Goal: Information Seeking & Learning: Learn about a topic

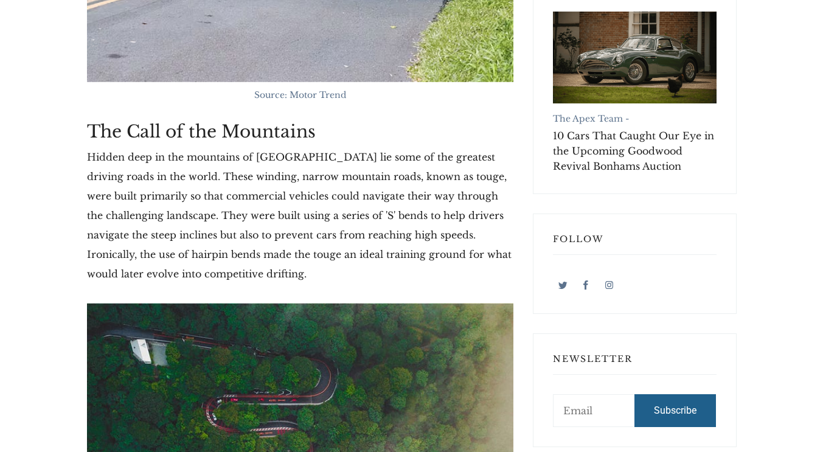
scroll to position [622, 0]
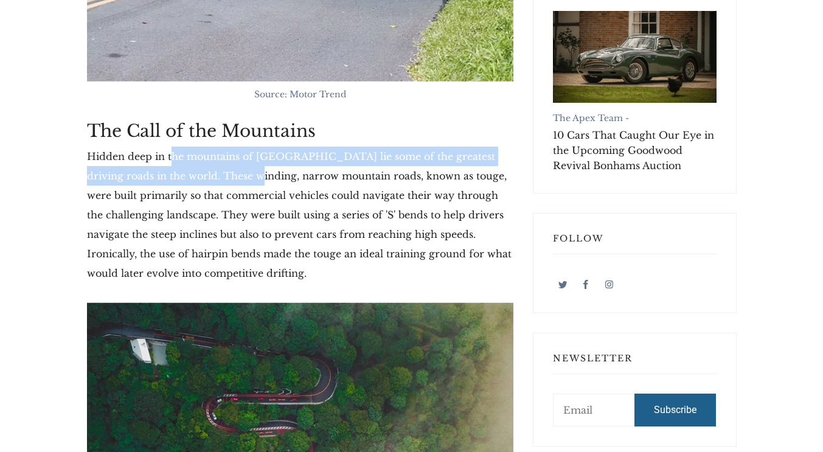
drag, startPoint x: 173, startPoint y: 163, endPoint x: 258, endPoint y: 213, distance: 98.7
click at [258, 213] on p "Hidden deep in the mountains of [GEOGRAPHIC_DATA] lie some of the greatest driv…" at bounding box center [300, 215] width 426 height 136
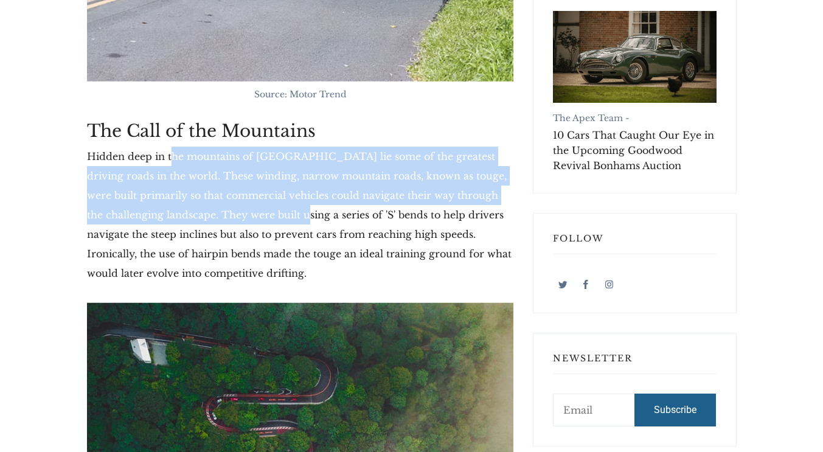
click at [258, 213] on p "Hidden deep in the mountains of [GEOGRAPHIC_DATA] lie some of the greatest driv…" at bounding box center [300, 215] width 426 height 136
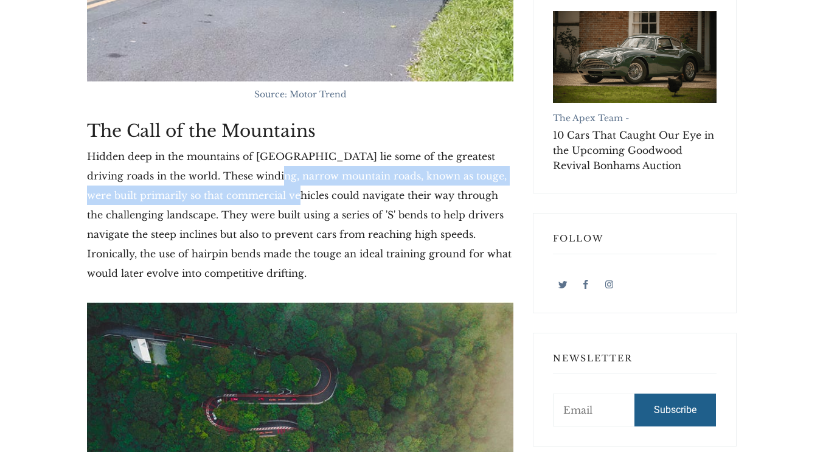
drag, startPoint x: 245, startPoint y: 171, endPoint x: 274, endPoint y: 215, distance: 52.6
click at [274, 215] on p "Hidden deep in the mountains of [GEOGRAPHIC_DATA] lie some of the greatest driv…" at bounding box center [300, 215] width 426 height 136
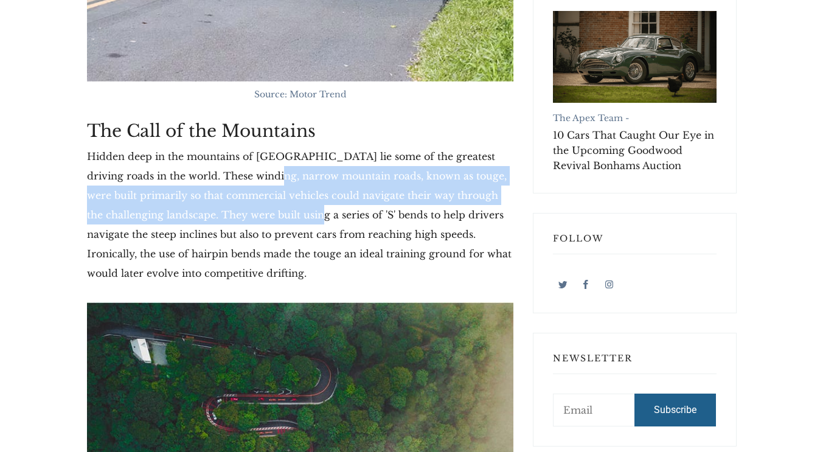
click at [274, 215] on p "Hidden deep in the mountains of [GEOGRAPHIC_DATA] lie some of the greatest driv…" at bounding box center [300, 215] width 426 height 136
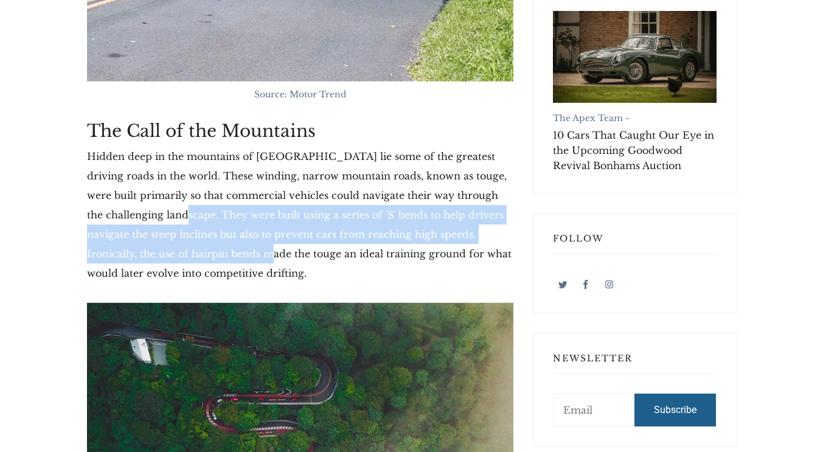
drag, startPoint x: 146, startPoint y: 212, endPoint x: 221, endPoint y: 260, distance: 89.4
click at [221, 260] on p "Hidden deep in the mountains of [GEOGRAPHIC_DATA] lie some of the greatest driv…" at bounding box center [300, 215] width 426 height 136
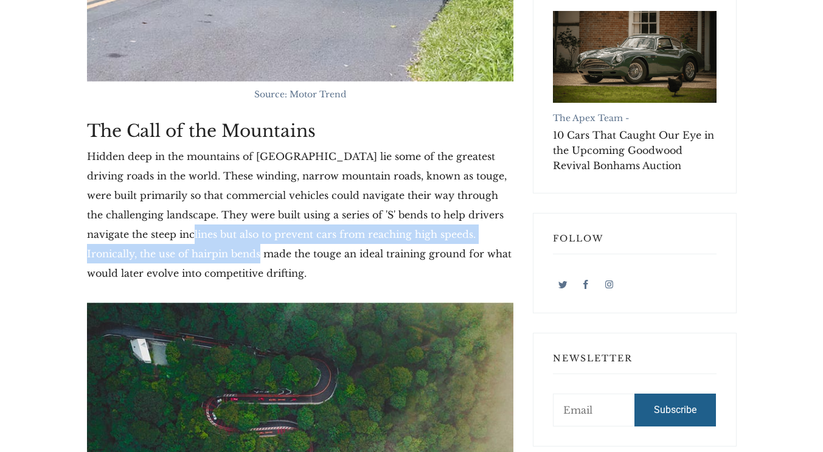
drag, startPoint x: 145, startPoint y: 232, endPoint x: 205, endPoint y: 258, distance: 65.7
click at [205, 258] on p "Hidden deep in the mountains of [GEOGRAPHIC_DATA] lie some of the greatest driv…" at bounding box center [300, 215] width 426 height 136
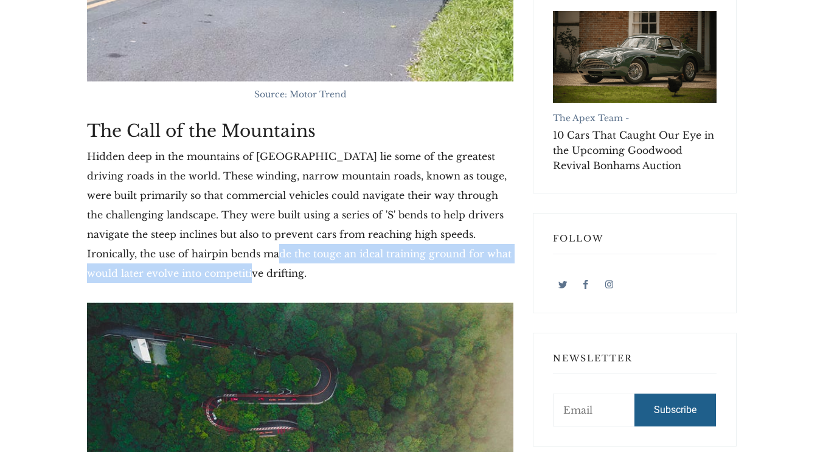
drag, startPoint x: 215, startPoint y: 246, endPoint x: 229, endPoint y: 272, distance: 28.8
click at [229, 272] on p "Hidden deep in the mountains of [GEOGRAPHIC_DATA] lie some of the greatest driv…" at bounding box center [300, 215] width 426 height 136
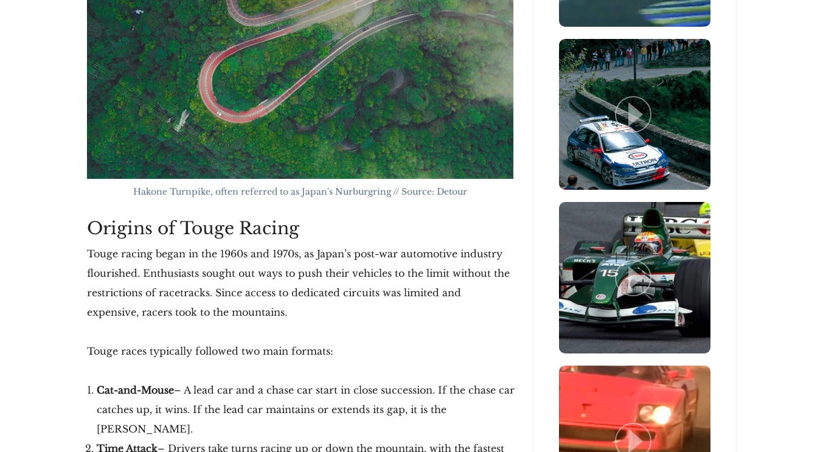
scroll to position [1332, 0]
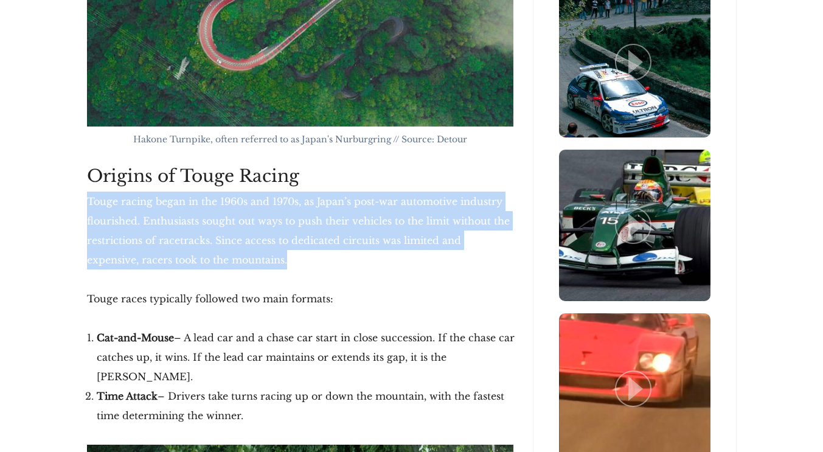
drag, startPoint x: 77, startPoint y: 199, endPoint x: 240, endPoint y: 270, distance: 177.9
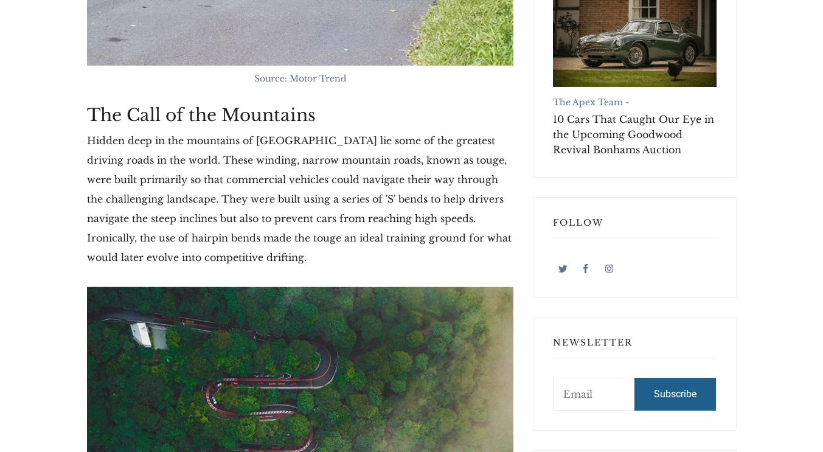
scroll to position [600, 0]
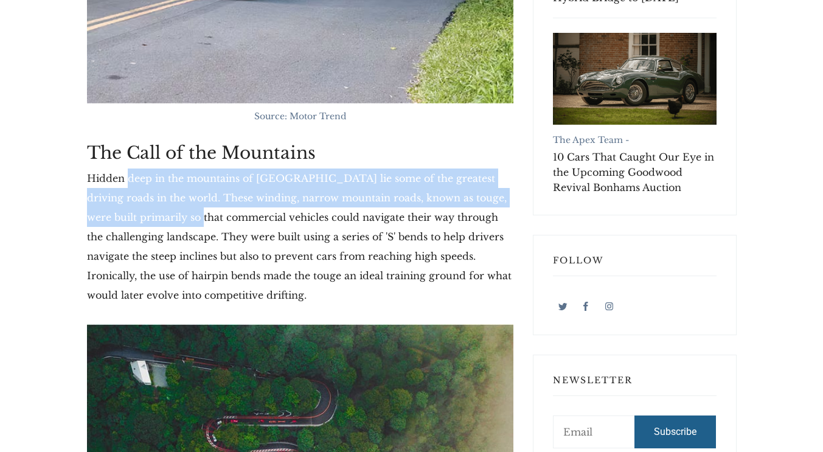
drag, startPoint x: 127, startPoint y: 170, endPoint x: 237, endPoint y: 274, distance: 151.9
click at [237, 274] on p "Hidden deep in the mountains of [GEOGRAPHIC_DATA] lie some of the greatest driv…" at bounding box center [300, 236] width 426 height 136
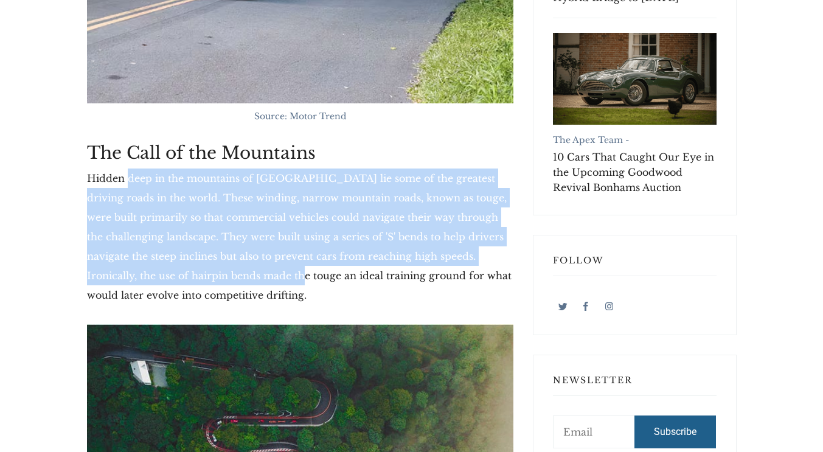
click at [237, 274] on p "Hidden deep in the mountains of [GEOGRAPHIC_DATA] lie some of the greatest driv…" at bounding box center [300, 236] width 426 height 136
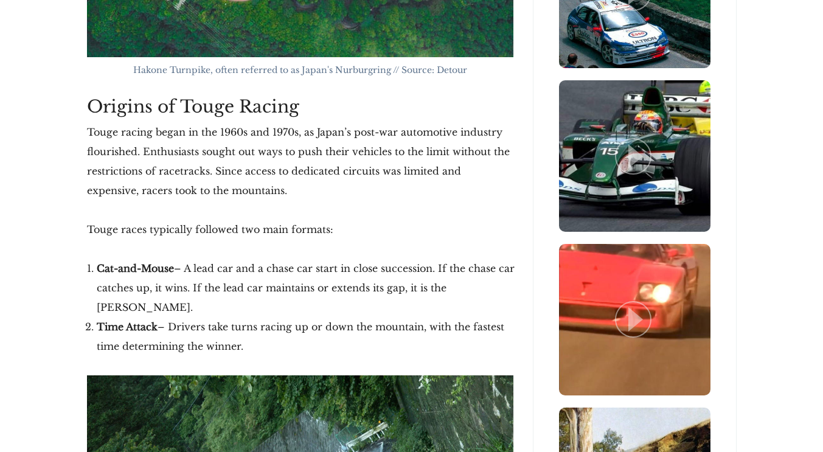
scroll to position [1398, 0]
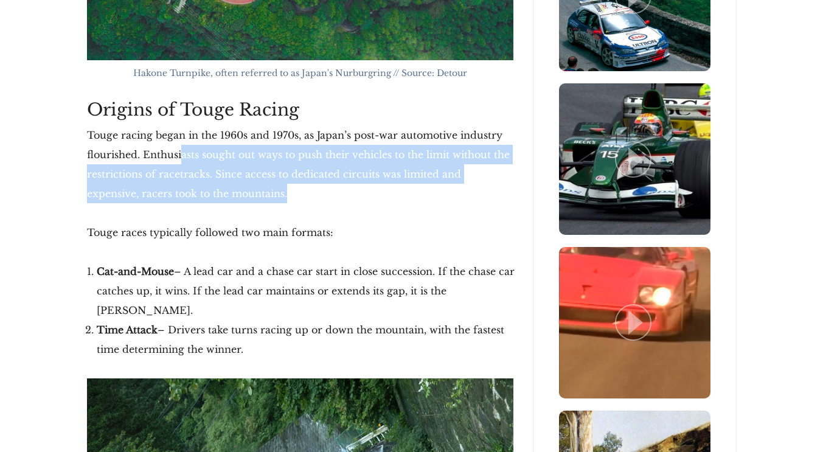
drag, startPoint x: 182, startPoint y: 151, endPoint x: 307, endPoint y: 207, distance: 136.9
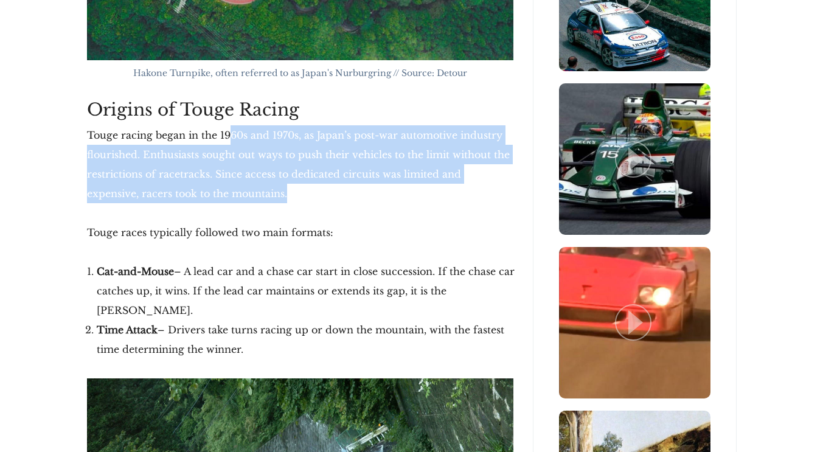
drag, startPoint x: 228, startPoint y: 130, endPoint x: 245, endPoint y: 184, distance: 57.3
click at [245, 184] on p "Touge racing began in the 1960s and 1970s, as Japan’s post-war automotive indus…" at bounding box center [300, 164] width 426 height 78
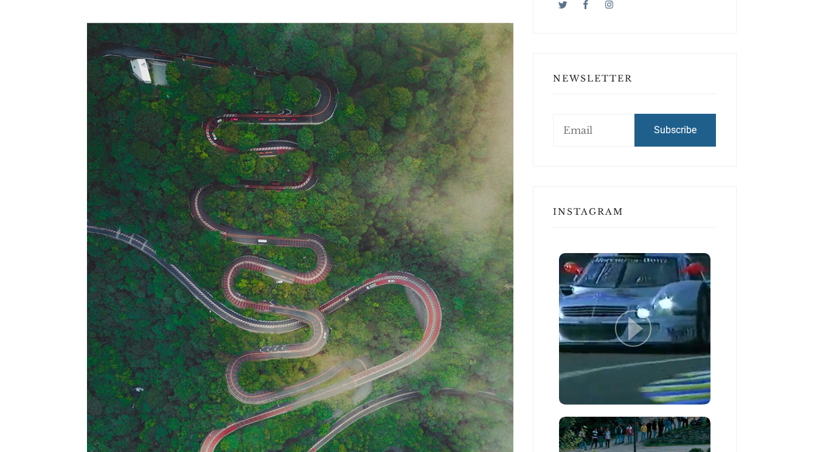
scroll to position [934, 0]
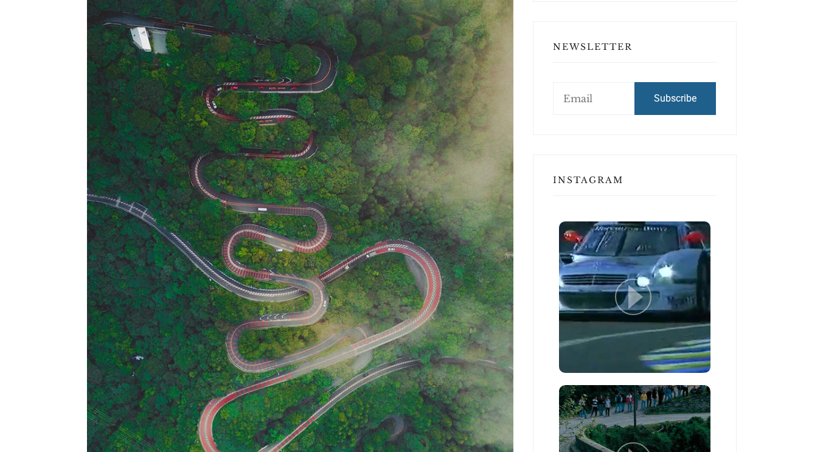
drag, startPoint x: 305, startPoint y: 192, endPoint x: 15, endPoint y: 173, distance: 290.8
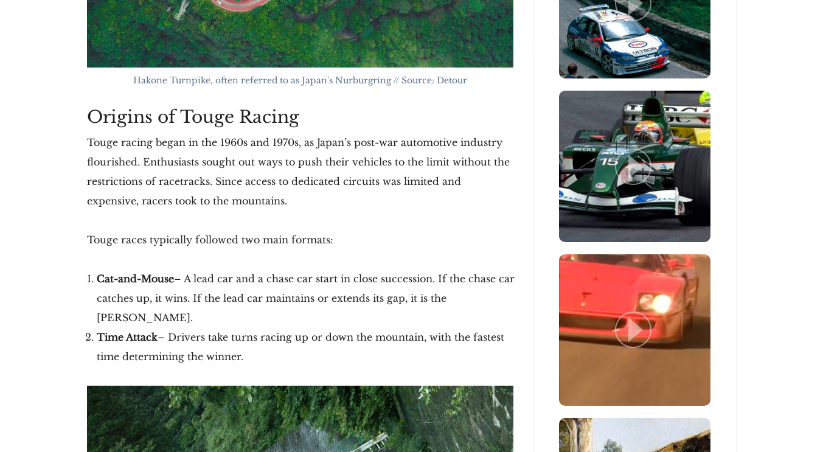
scroll to position [1392, 0]
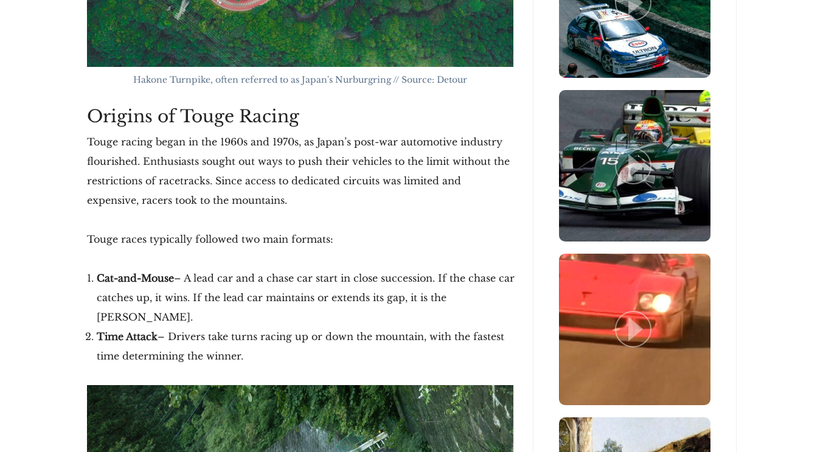
drag, startPoint x: 88, startPoint y: 139, endPoint x: 313, endPoint y: 346, distance: 305.7
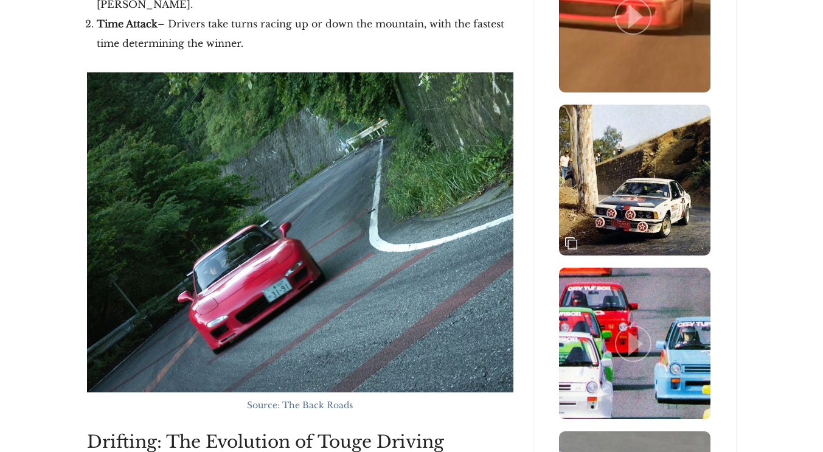
scroll to position [1550, 0]
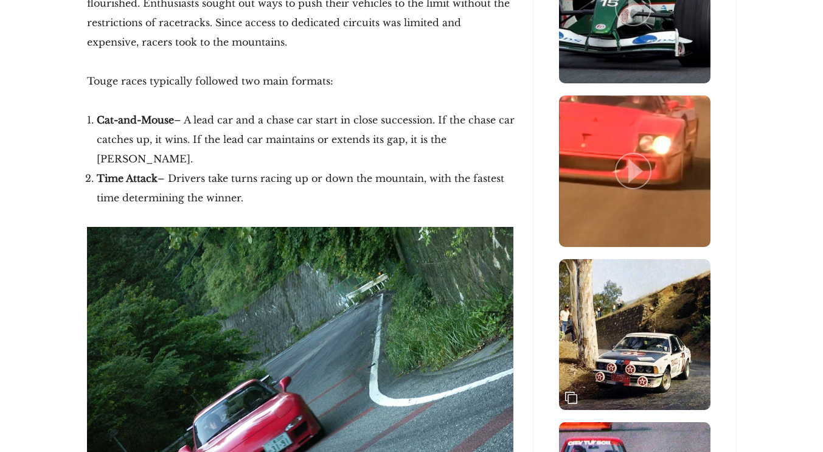
copy div "Touge racing began in the 1960s and 1970s, as Japan’s post-war automotive indus…"
click at [302, 120] on li "Cat-and-Mouse – A lead car and a chase car start in close succession. If the ch…" at bounding box center [308, 139] width 422 height 58
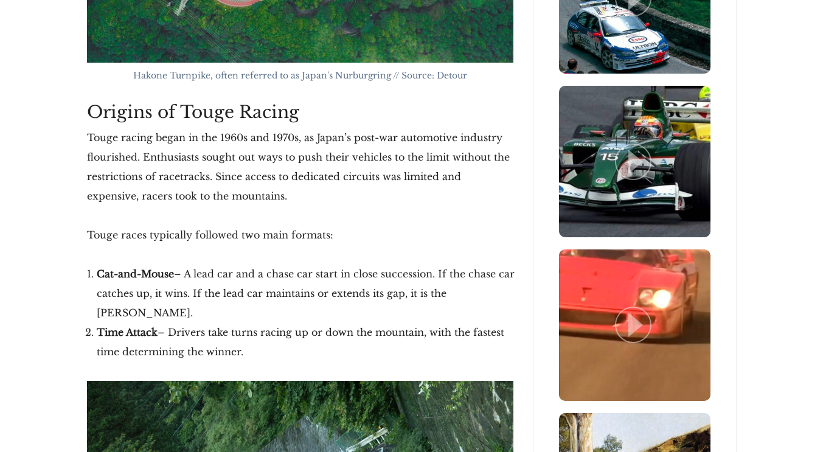
scroll to position [1387, 0]
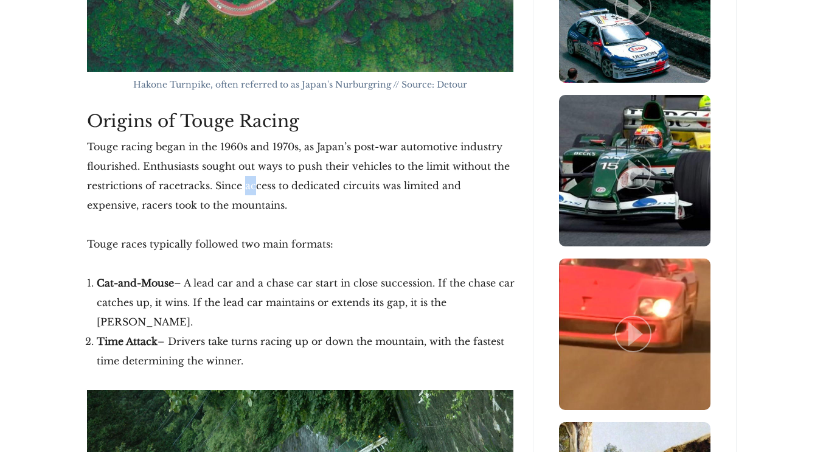
drag, startPoint x: 246, startPoint y: 181, endPoint x: 288, endPoint y: 224, distance: 59.8
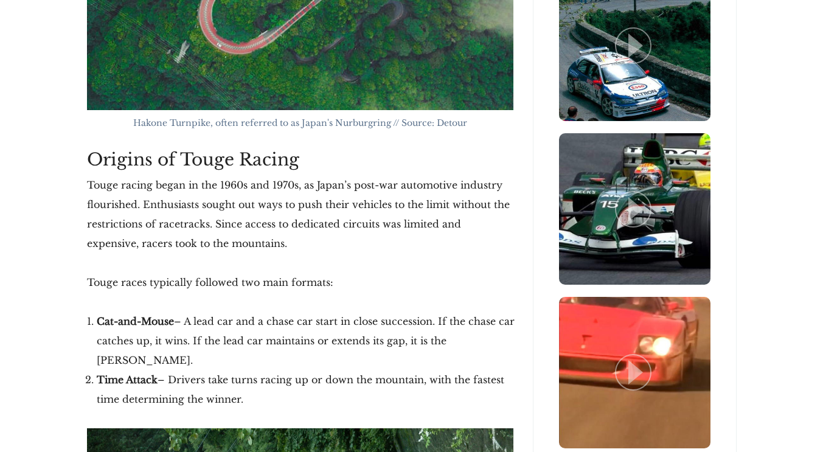
scroll to position [1335, 0]
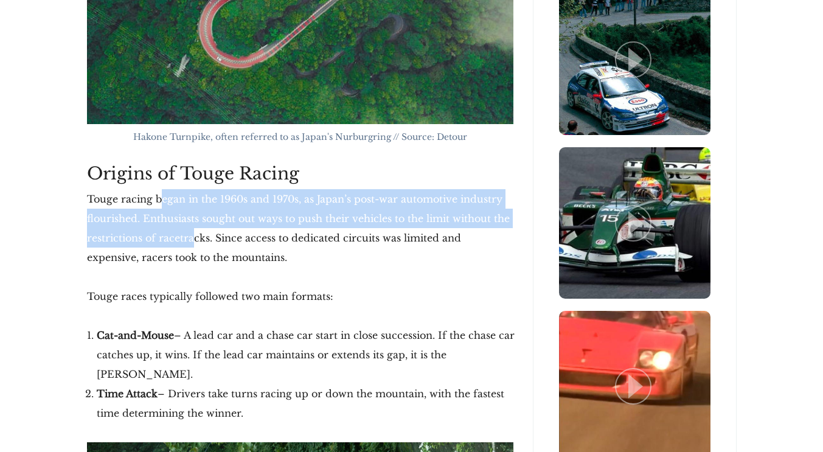
drag, startPoint x: 159, startPoint y: 207, endPoint x: 219, endPoint y: 249, distance: 73.3
click at [219, 249] on p "Touge racing began in the 1960s and 1970s, as Japan’s post-war automotive indus…" at bounding box center [300, 228] width 426 height 78
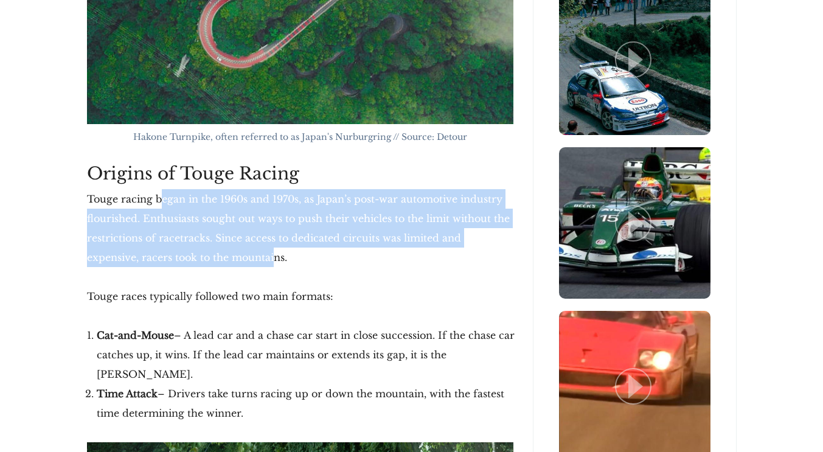
click at [219, 249] on p "Touge racing began in the 1960s and 1970s, as Japan’s post-war automotive indus…" at bounding box center [300, 228] width 426 height 78
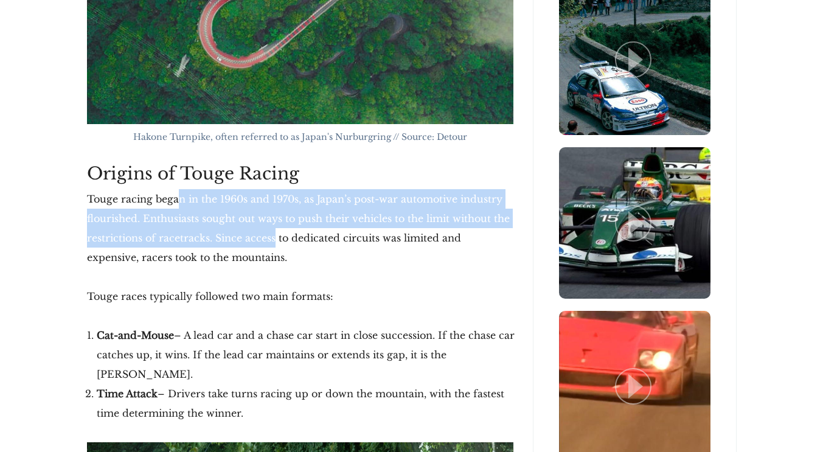
drag, startPoint x: 180, startPoint y: 202, endPoint x: 276, endPoint y: 229, distance: 99.2
click at [276, 229] on p "Touge racing began in the 1960s and 1970s, as Japan’s post-war automotive indus…" at bounding box center [300, 228] width 426 height 78
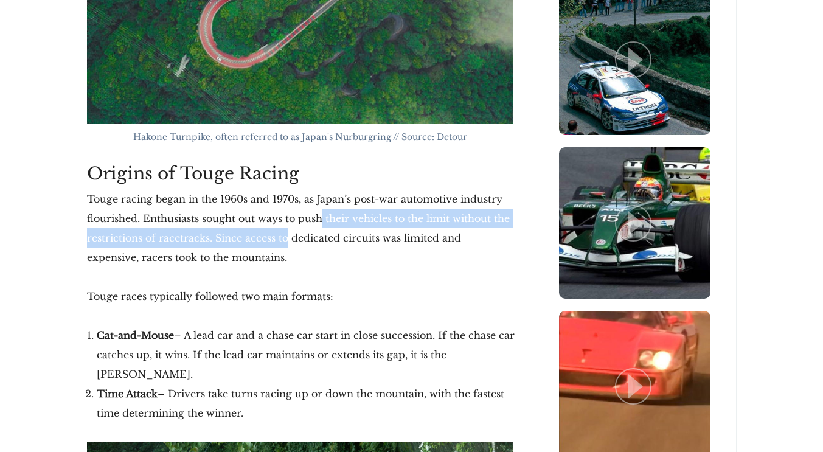
drag, startPoint x: 285, startPoint y: 245, endPoint x: 319, endPoint y: 219, distance: 42.6
click at [319, 219] on p "Touge racing began in the 1960s and 1970s, as Japan’s post-war automotive indus…" at bounding box center [300, 228] width 426 height 78
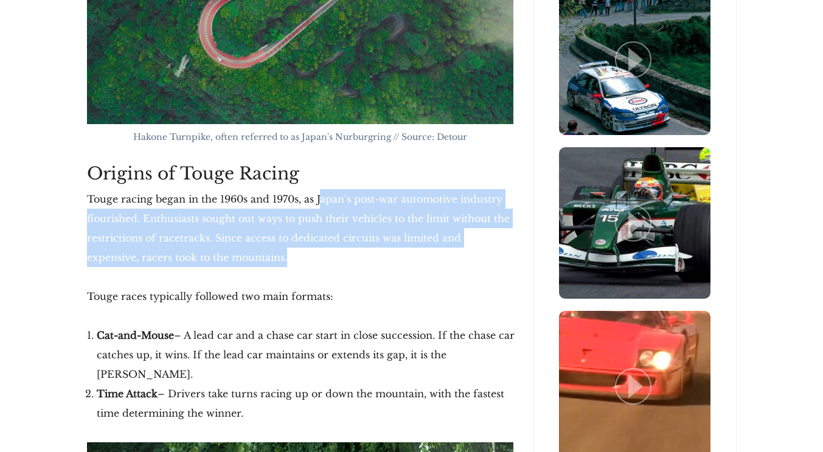
drag, startPoint x: 319, startPoint y: 206, endPoint x: 339, endPoint y: 262, distance: 58.7
click at [339, 262] on p "Touge racing began in the 1960s and 1970s, as Japan’s post-war automotive indus…" at bounding box center [300, 228] width 426 height 78
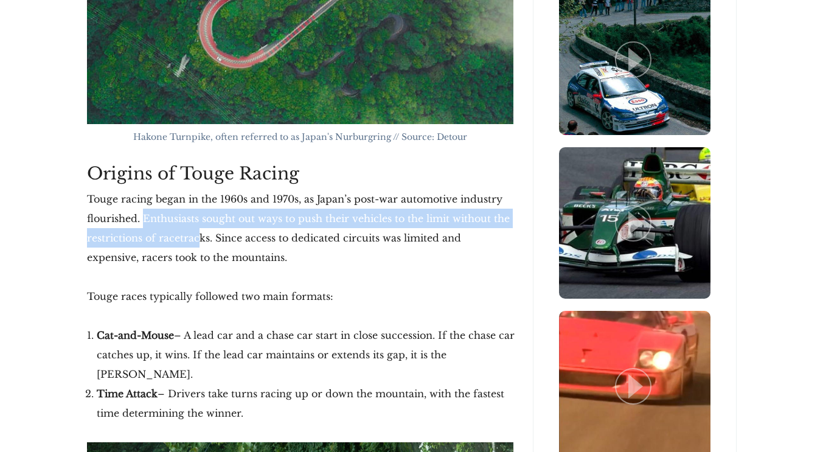
drag, startPoint x: 145, startPoint y: 218, endPoint x: 266, endPoint y: 247, distance: 124.5
click at [266, 247] on p "Touge racing began in the 1960s and 1970s, as Japan’s post-war automotive indus…" at bounding box center [300, 228] width 426 height 78
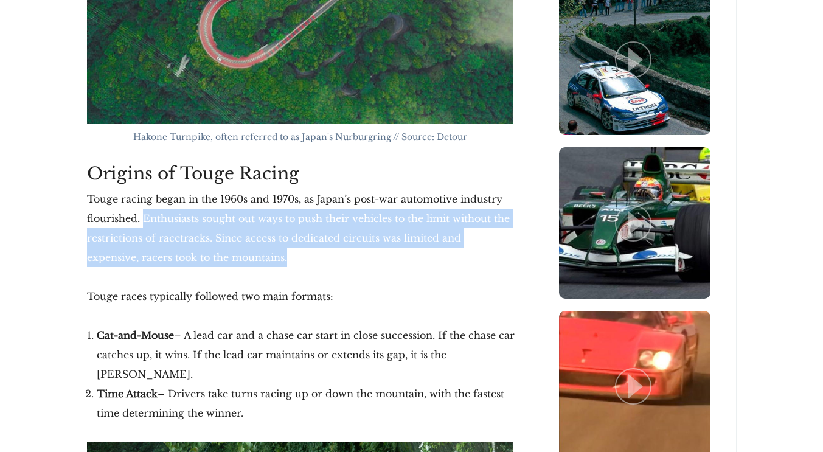
click at [266, 247] on p "Touge racing began in the 1960s and 1970s, as Japan’s post-war automotive indus…" at bounding box center [300, 228] width 426 height 78
